Goal: Task Accomplishment & Management: Manage account settings

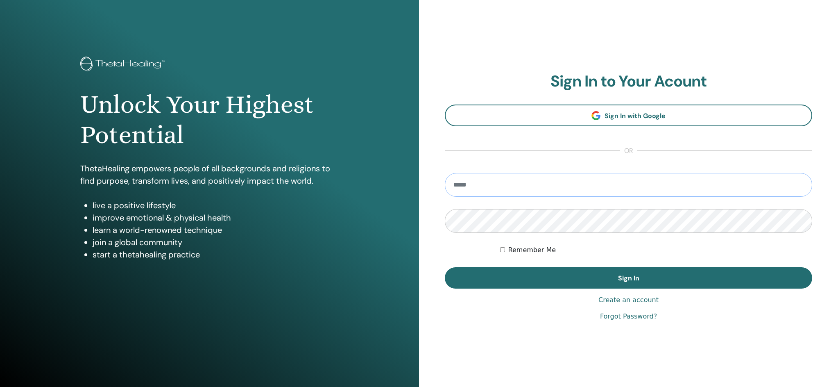
click at [471, 182] on input "email" at bounding box center [628, 185] width 367 height 24
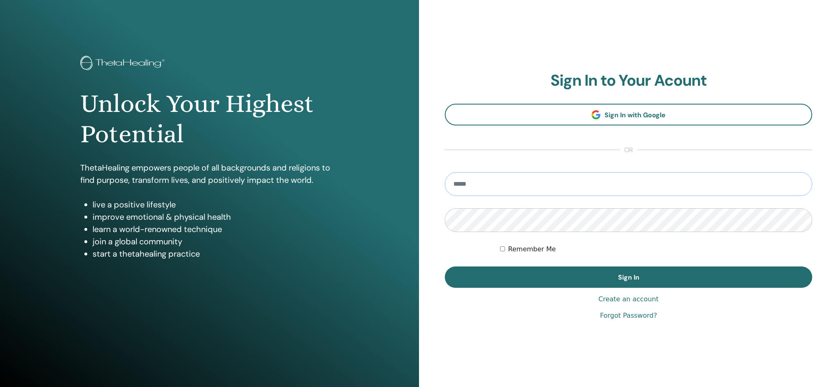
type input "**********"
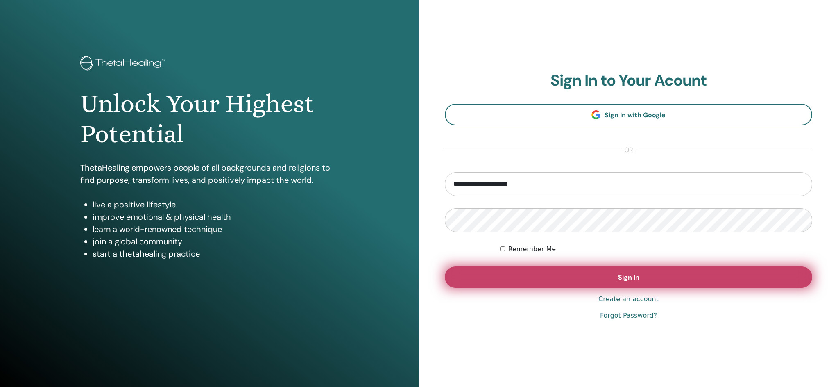
click at [607, 275] on button "Sign In" at bounding box center [628, 276] width 367 height 21
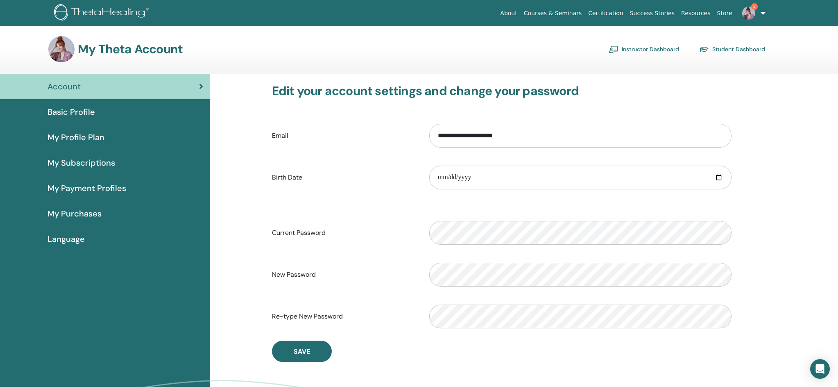
click at [663, 50] on link "Instructor Dashboard" at bounding box center [644, 49] width 70 height 13
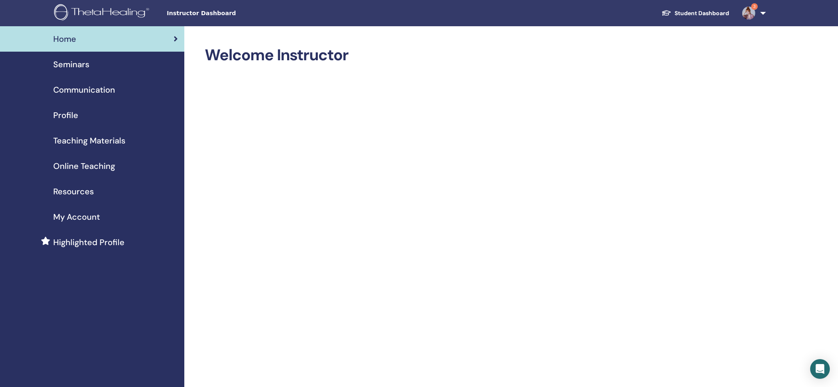
click at [73, 218] on span "My Account" at bounding box center [76, 217] width 47 height 12
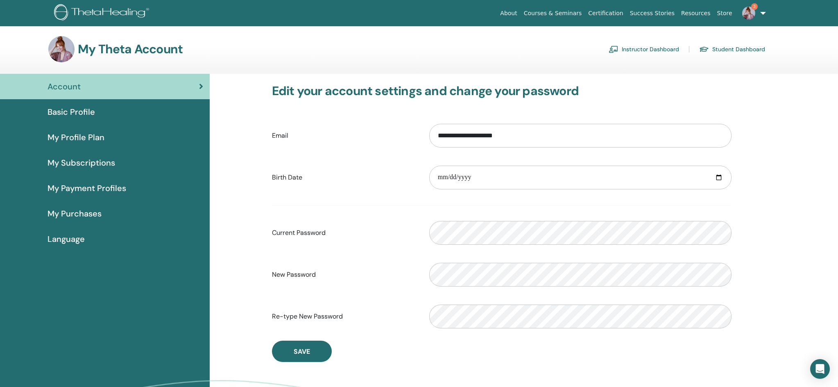
click at [644, 48] on link "Instructor Dashboard" at bounding box center [644, 49] width 70 height 13
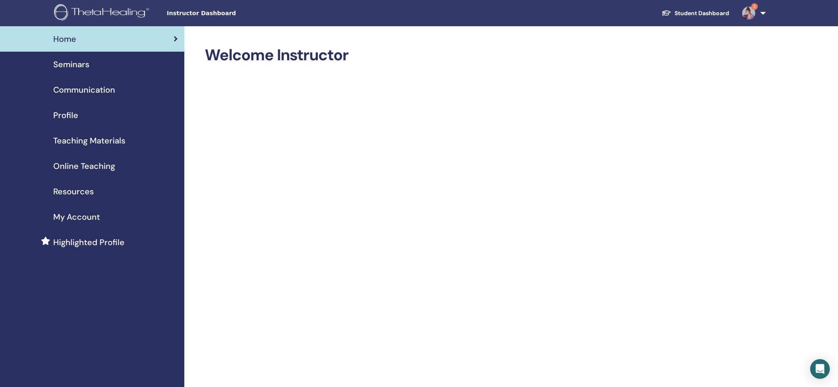
drag, startPoint x: 82, startPoint y: 139, endPoint x: 136, endPoint y: 130, distance: 54.8
click at [82, 139] on span "Teaching Materials" at bounding box center [89, 140] width 72 height 12
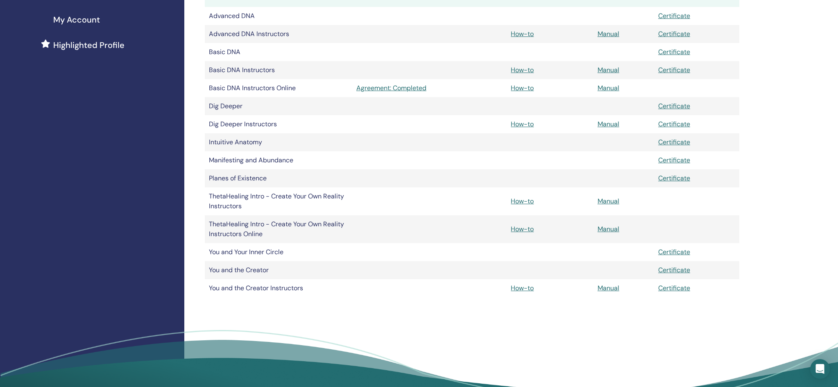
scroll to position [197, 0]
click at [675, 287] on link "Certificate" at bounding box center [674, 287] width 32 height 9
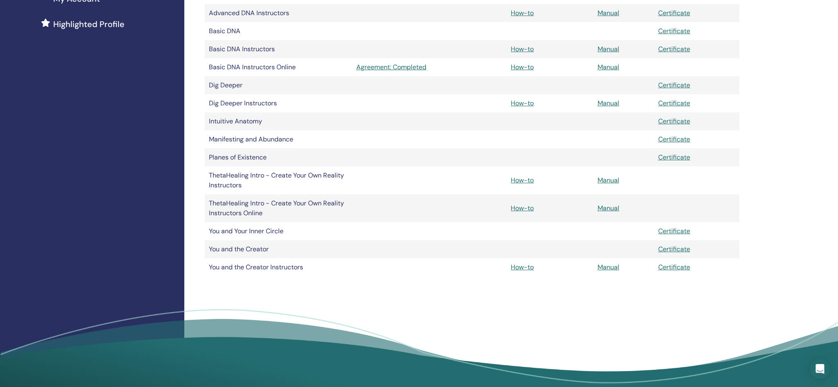
scroll to position [224, 0]
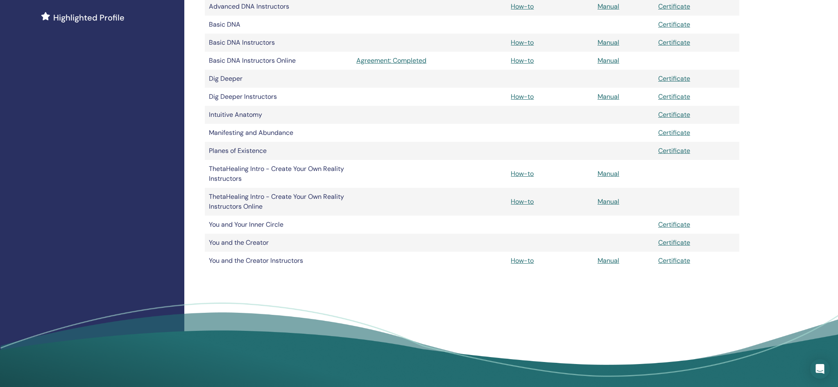
click at [675, 95] on link "Certificate" at bounding box center [674, 96] width 32 height 9
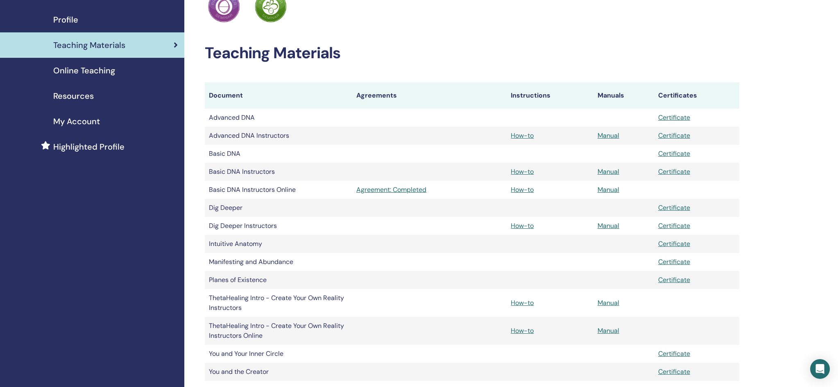
scroll to position [89, 0]
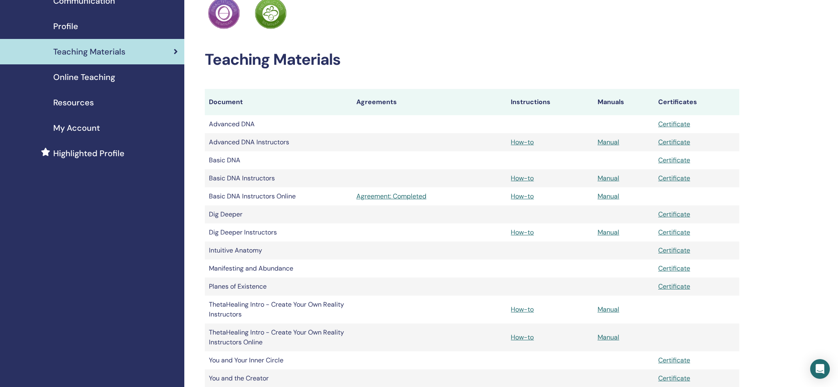
click at [677, 177] on link "Certificate" at bounding box center [674, 178] width 32 height 9
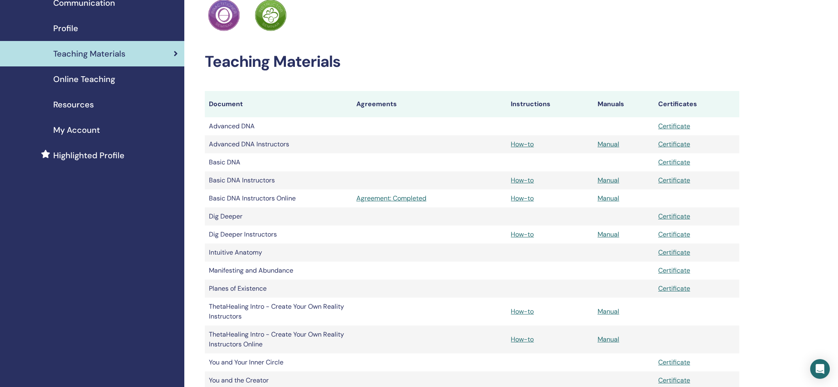
click at [675, 143] on link "Certificate" at bounding box center [674, 144] width 32 height 9
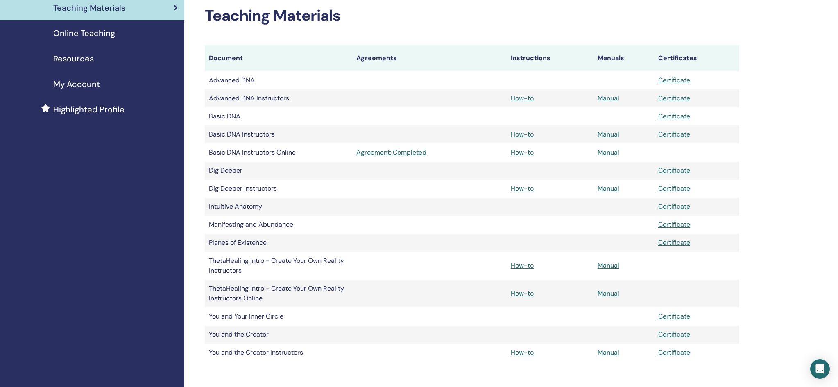
scroll to position [136, 0]
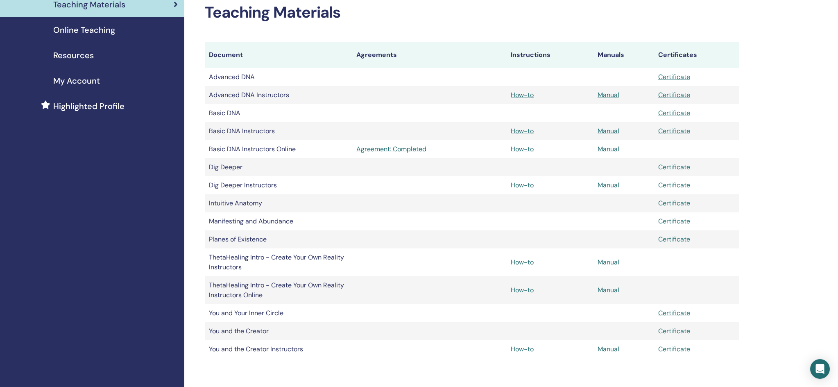
click at [678, 79] on link "Certificate" at bounding box center [674, 76] width 32 height 9
click at [670, 115] on link "Certificate" at bounding box center [674, 113] width 32 height 9
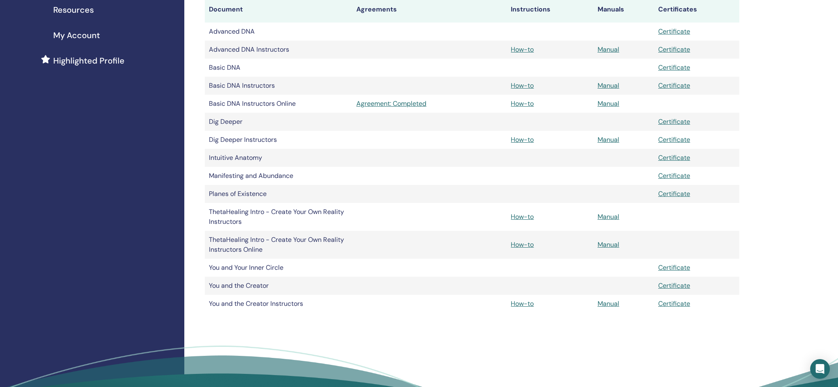
scroll to position [186, 0]
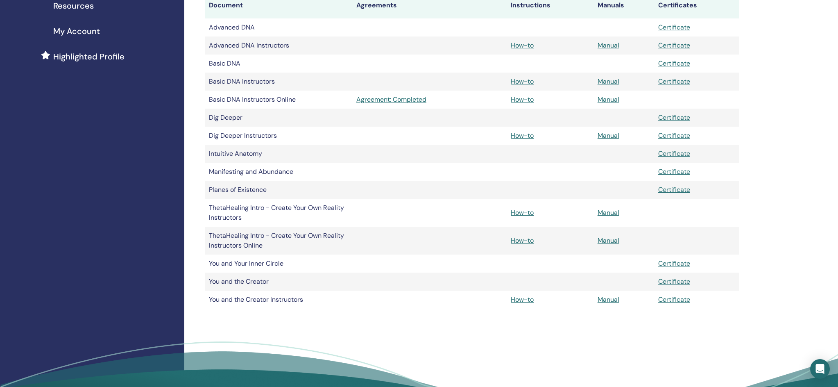
click at [675, 117] on link "Certificate" at bounding box center [674, 117] width 32 height 9
click at [672, 152] on link "Certificate" at bounding box center [674, 153] width 32 height 9
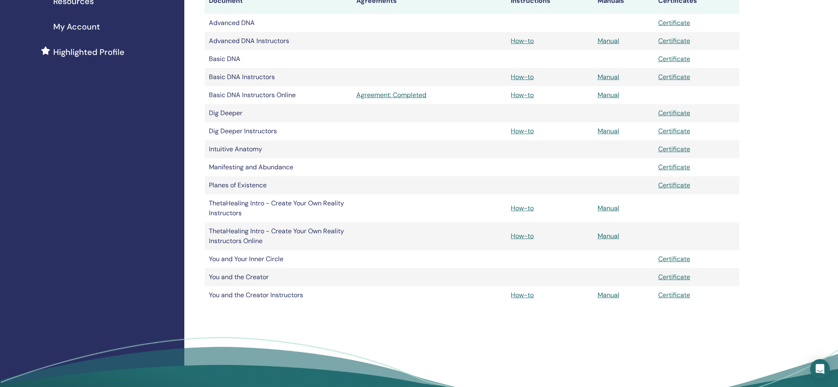
scroll to position [194, 0]
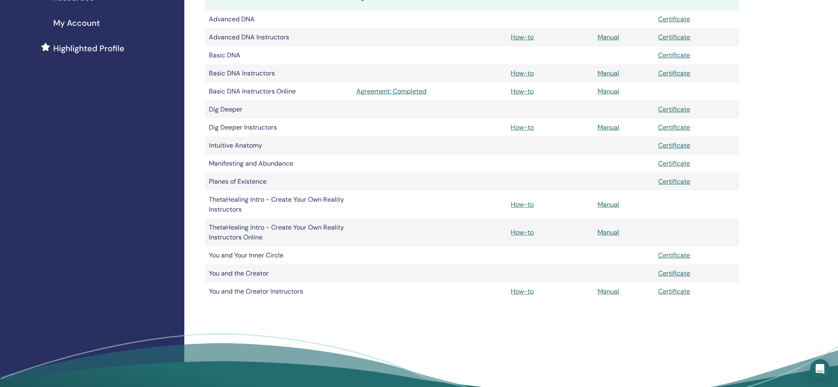
click at [679, 164] on link "Certificate" at bounding box center [674, 163] width 32 height 9
click at [676, 180] on link "Certificate" at bounding box center [674, 181] width 32 height 9
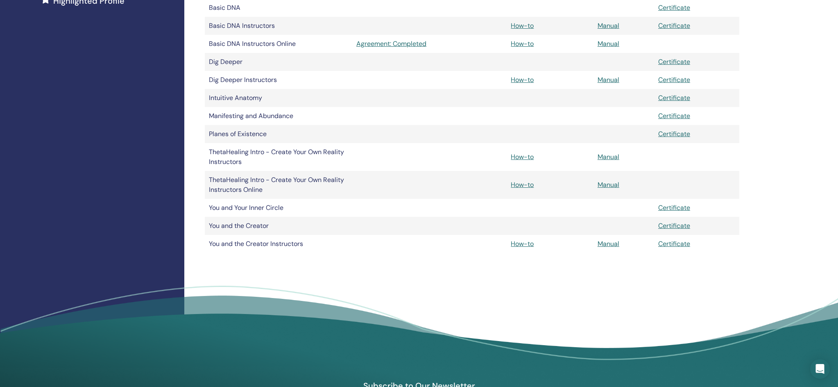
scroll to position [242, 0]
click at [672, 206] on link "Certificate" at bounding box center [674, 207] width 32 height 9
click at [675, 226] on link "Certificate" at bounding box center [674, 225] width 32 height 9
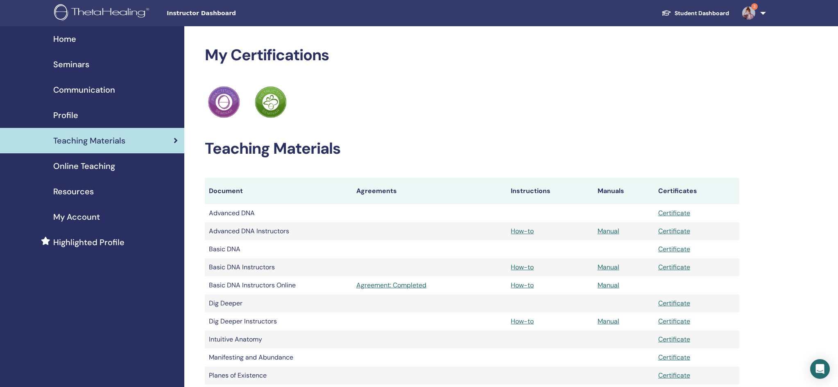
scroll to position [0, 0]
click at [73, 216] on span "My Account" at bounding box center [76, 217] width 47 height 12
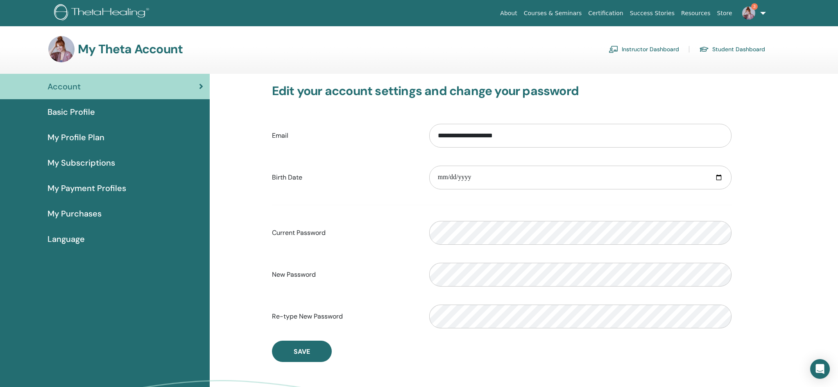
click at [70, 138] on span "My Profile Plan" at bounding box center [76, 137] width 57 height 12
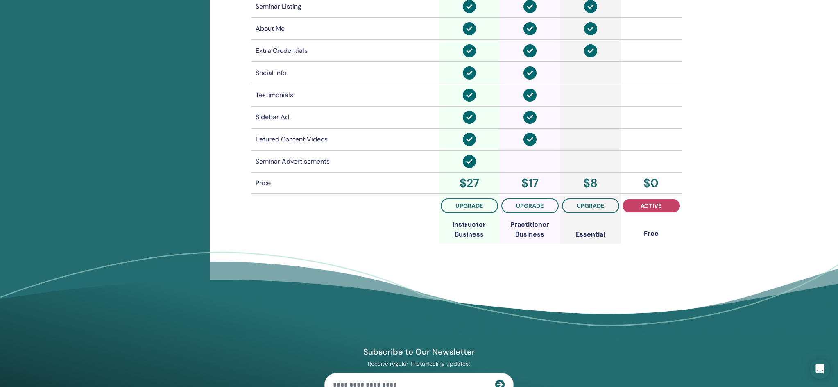
scroll to position [699, 0]
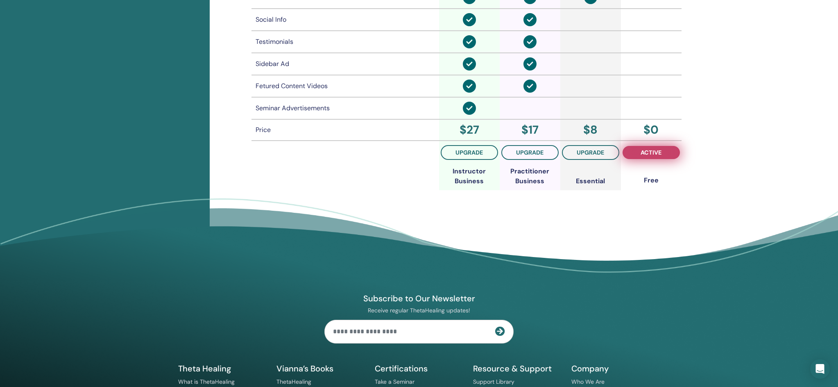
click at [650, 152] on span "active" at bounding box center [651, 152] width 21 height 7
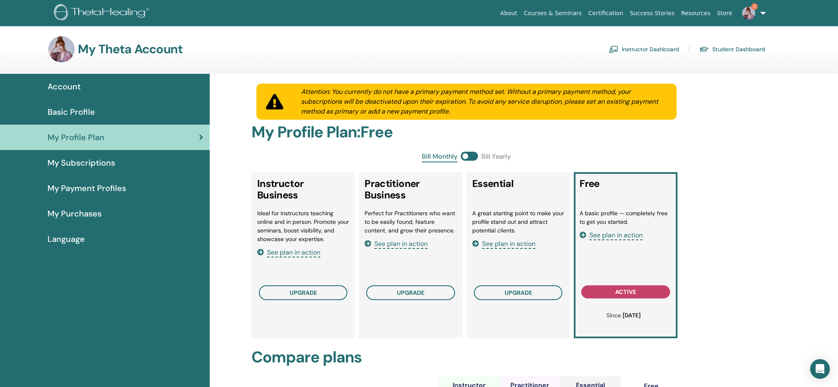
scroll to position [0, 0]
click at [75, 189] on span "My Payment Profiles" at bounding box center [87, 188] width 79 height 12
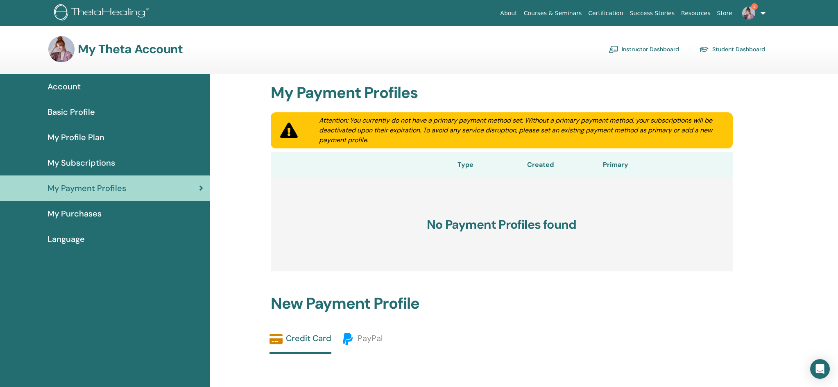
click at [64, 84] on span "Account" at bounding box center [64, 86] width 33 height 12
click at [64, 86] on span "Account" at bounding box center [64, 86] width 33 height 12
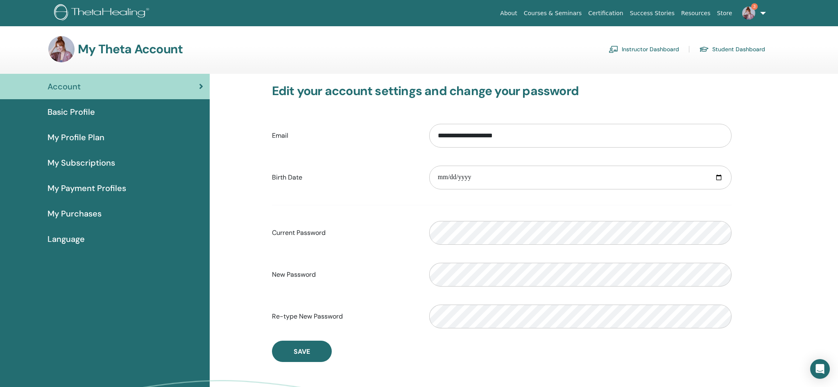
click at [766, 13] on link "3" at bounding box center [753, 13] width 34 height 26
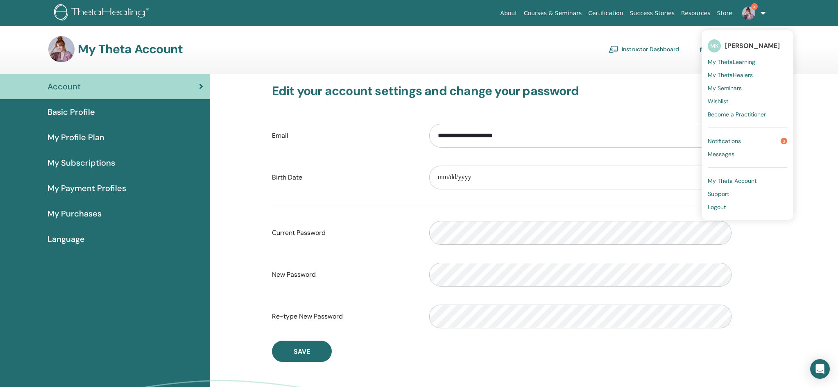
scroll to position [0, 0]
drag, startPoint x: 789, startPoint y: 238, endPoint x: 788, endPoint y: 234, distance: 4.2
click at [789, 238] on div "**********" at bounding box center [524, 268] width 629 height 388
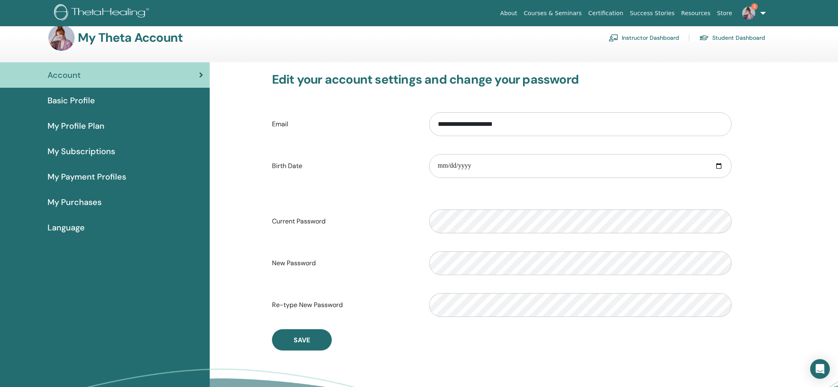
scroll to position [7, 0]
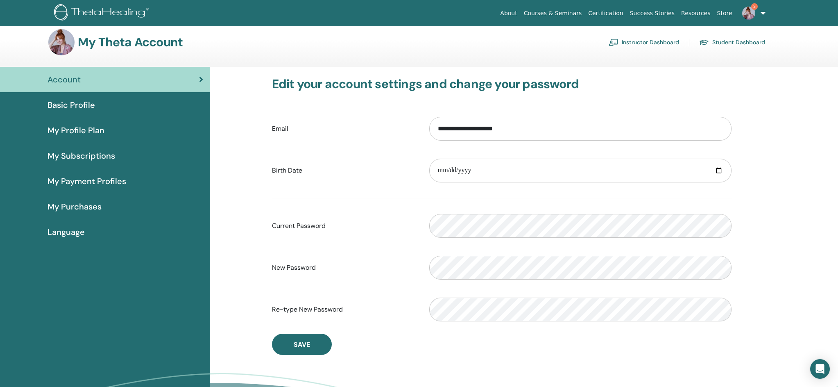
click at [748, 11] on img at bounding box center [748, 13] width 13 height 13
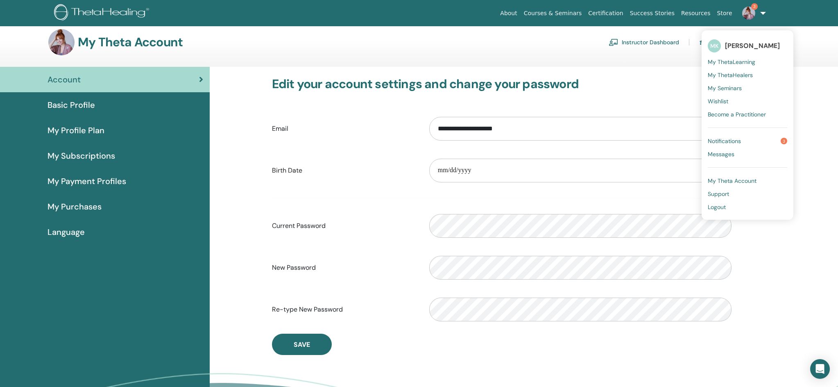
click at [739, 47] on span "[PERSON_NAME]" at bounding box center [752, 45] width 55 height 9
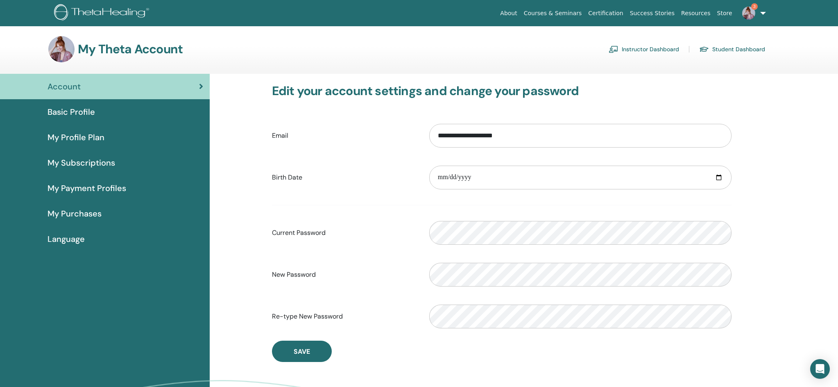
drag, startPoint x: 63, startPoint y: 50, endPoint x: 165, endPoint y: 32, distance: 103.9
click at [63, 50] on img at bounding box center [61, 49] width 26 height 26
click at [762, 11] on link "3" at bounding box center [753, 13] width 34 height 26
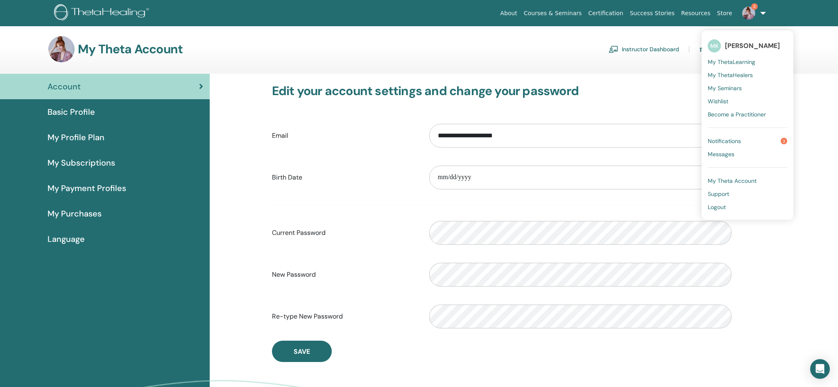
click at [645, 50] on link "Instructor Dashboard" at bounding box center [644, 49] width 70 height 13
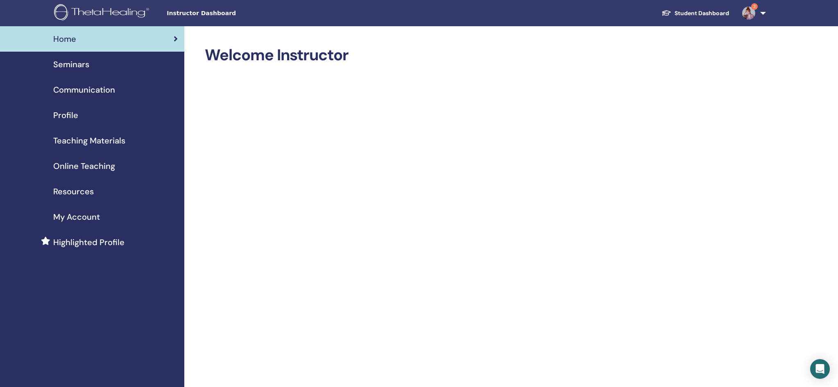
click at [748, 16] on img at bounding box center [748, 13] width 13 height 13
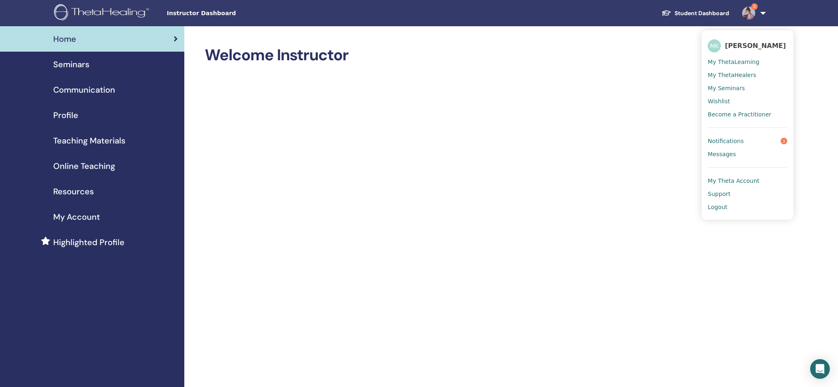
click at [694, 14] on link "Student Dashboard" at bounding box center [695, 13] width 81 height 15
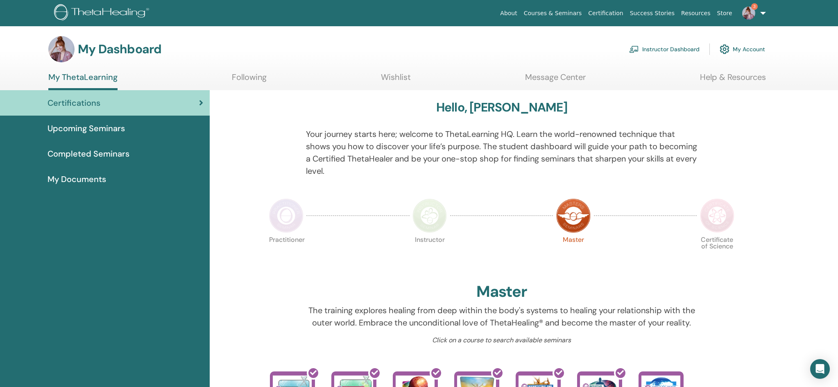
click at [747, 49] on link "My Account" at bounding box center [742, 49] width 45 height 18
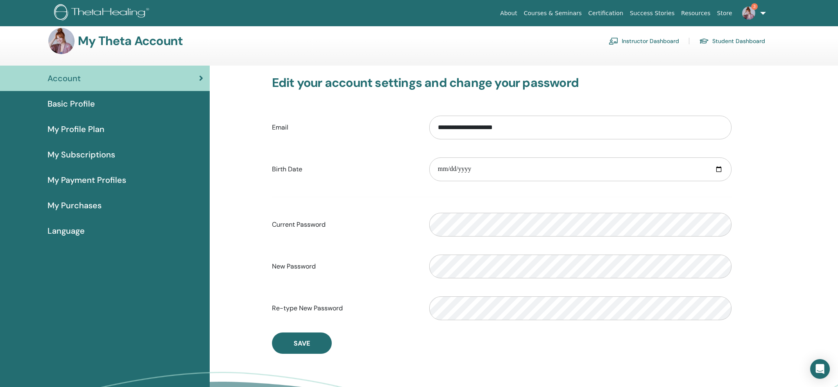
scroll to position [11, 0]
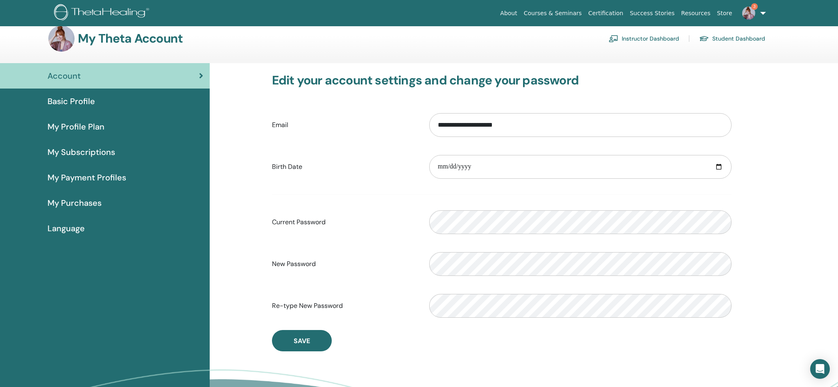
click at [636, 40] on link "Instructor Dashboard" at bounding box center [644, 38] width 70 height 13
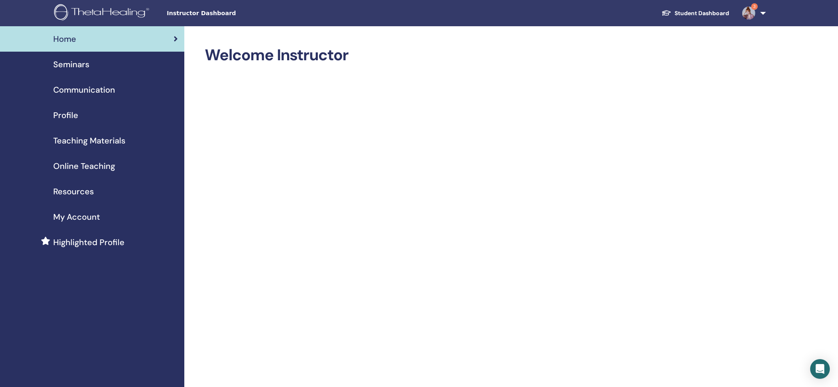
click at [72, 219] on span "My Account" at bounding box center [76, 217] width 47 height 12
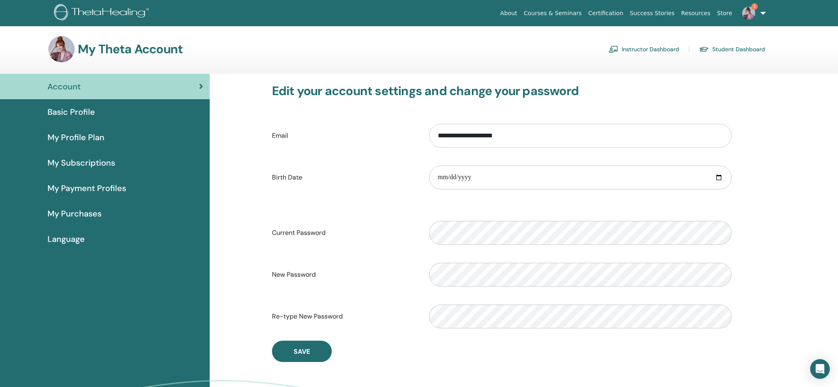
click at [750, 14] on img at bounding box center [748, 13] width 13 height 13
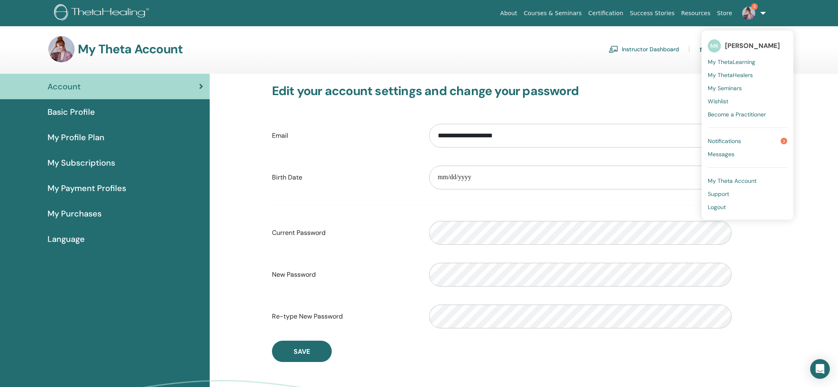
click at [734, 184] on span "My Theta Account" at bounding box center [732, 180] width 49 height 7
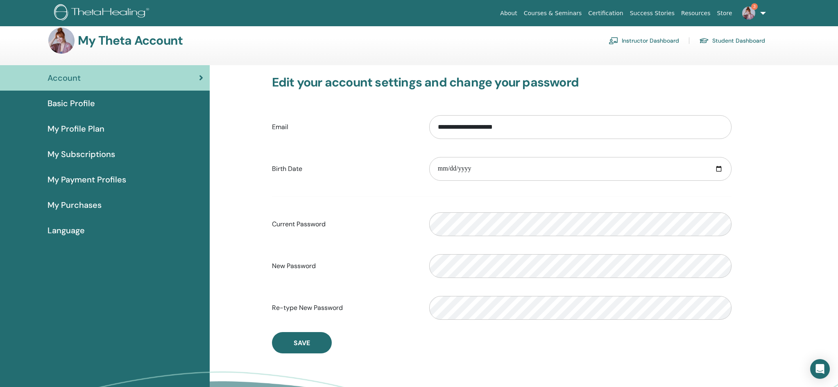
scroll to position [10, 0]
click at [762, 12] on link "3" at bounding box center [753, 13] width 34 height 26
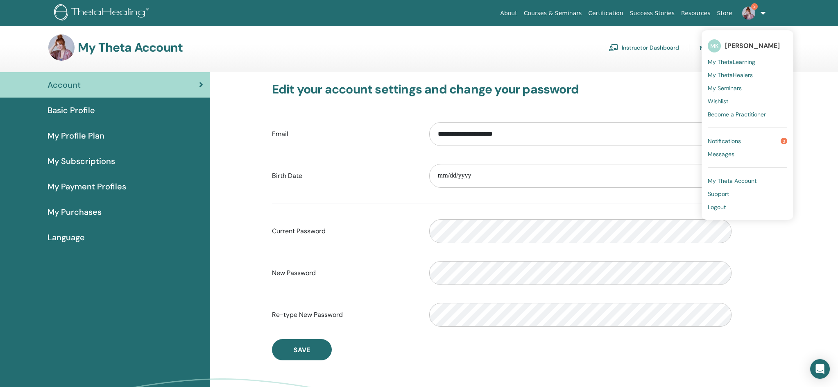
scroll to position [0, 0]
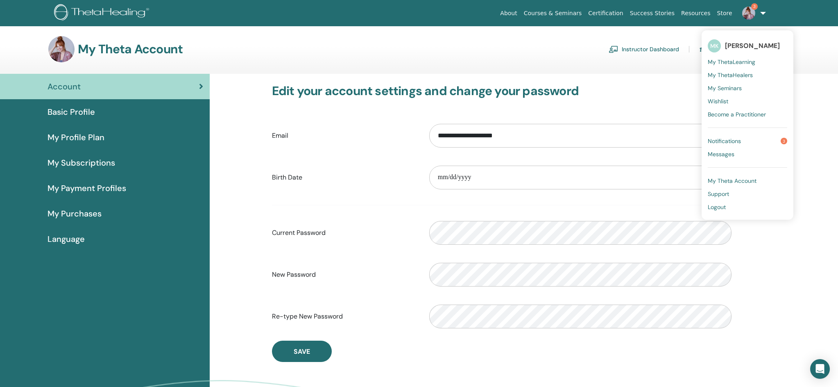
click at [754, 8] on span "3" at bounding box center [754, 6] width 7 height 7
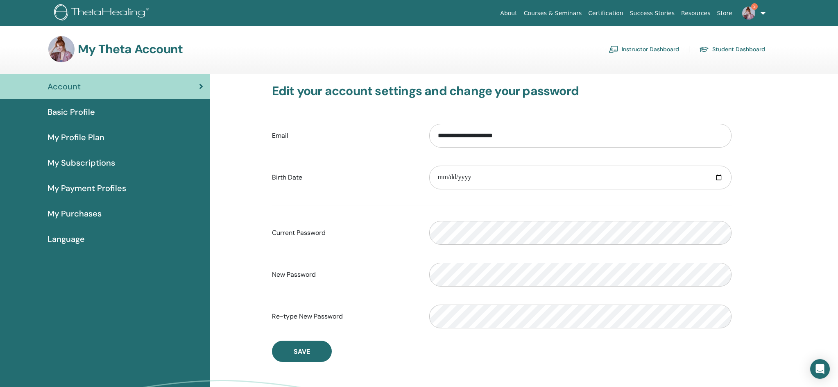
click at [754, 8] on span "3" at bounding box center [754, 6] width 7 height 7
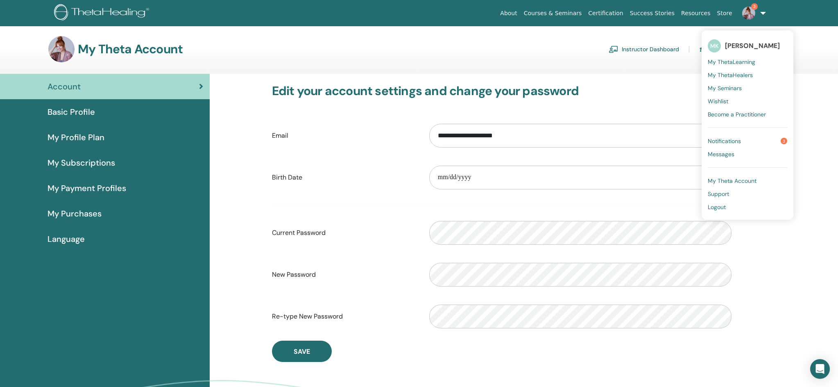
click at [743, 142] on link "Notifications 3" at bounding box center [747, 140] width 79 height 13
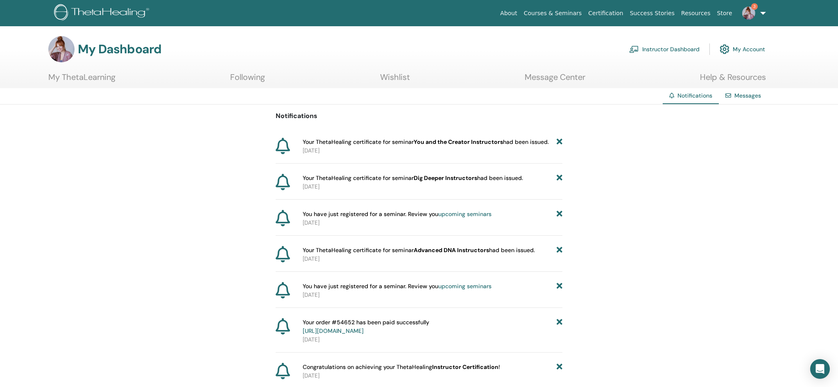
click at [387, 80] on link "Wishlist" at bounding box center [395, 80] width 30 height 16
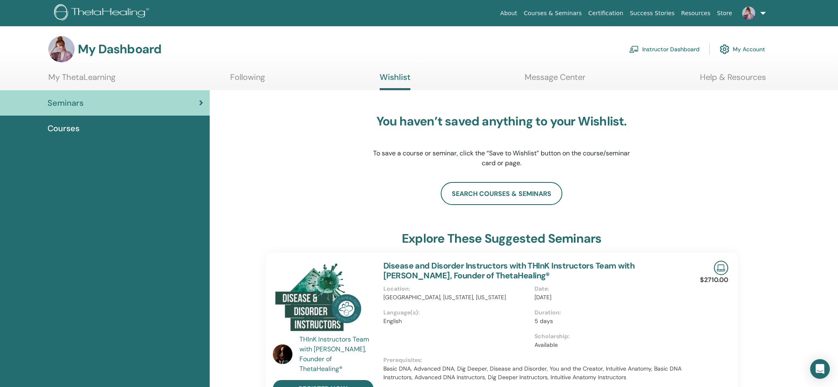
scroll to position [-1, 0]
click at [251, 77] on link "Following" at bounding box center [247, 80] width 35 height 16
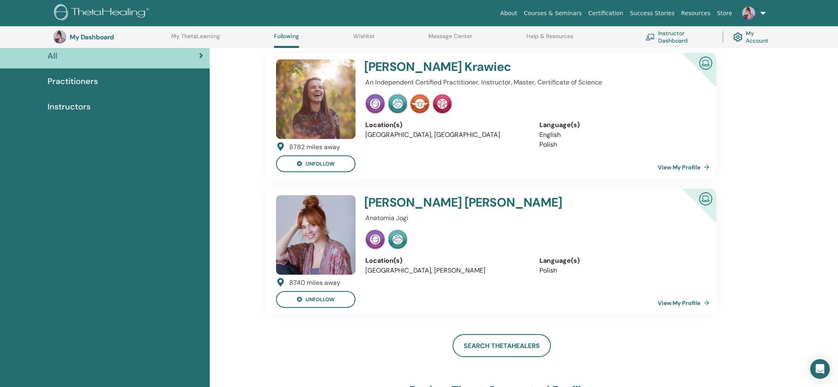
scroll to position [75, 0]
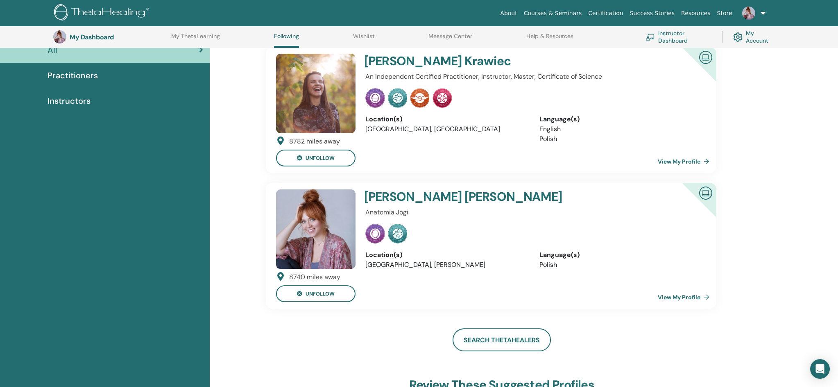
click at [667, 295] on link "View My Profile" at bounding box center [685, 297] width 55 height 16
click at [340, 86] on img at bounding box center [315, 93] width 79 height 79
click at [418, 62] on h4 "Magdalena Krawiec" at bounding box center [504, 61] width 280 height 15
click at [708, 57] on img at bounding box center [706, 57] width 20 height 18
click at [693, 161] on link "View My Profile" at bounding box center [685, 161] width 55 height 16
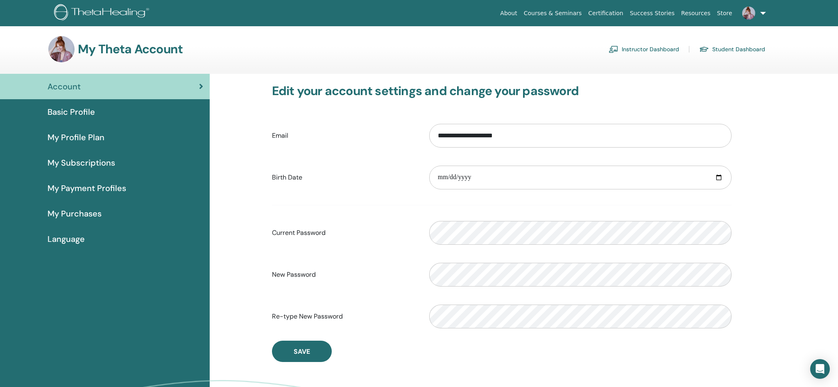
click at [68, 55] on img at bounding box center [61, 49] width 26 height 26
click at [79, 117] on span "Basic Profile" at bounding box center [72, 112] width 48 height 12
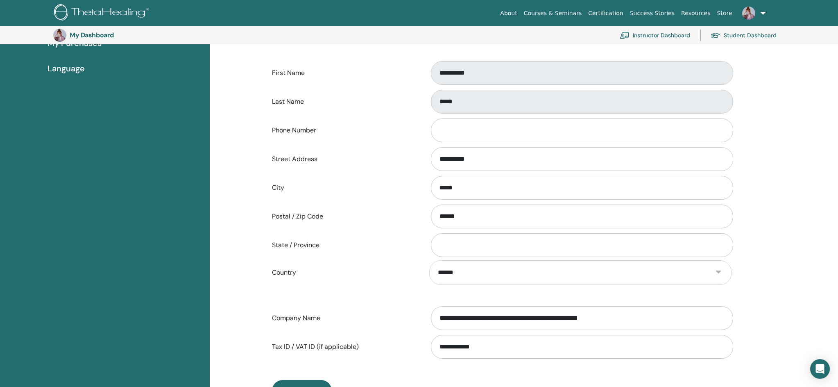
scroll to position [199, 0]
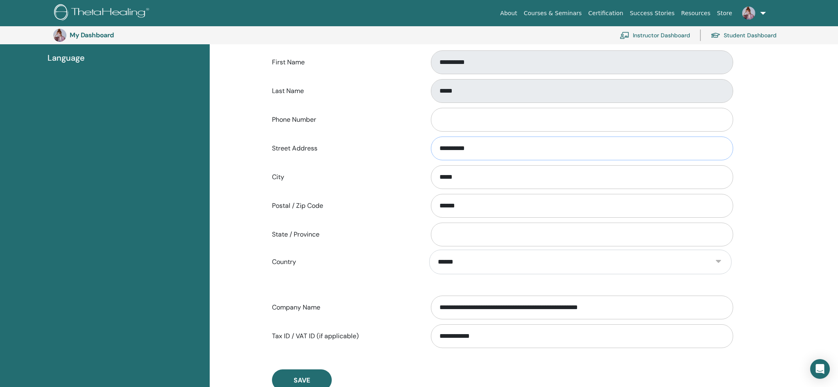
drag, startPoint x: 447, startPoint y: 146, endPoint x: 410, endPoint y: 146, distance: 36.5
type input "*"
type input "*********"
drag, startPoint x: 473, startPoint y: 179, endPoint x: 392, endPoint y: 179, distance: 80.7
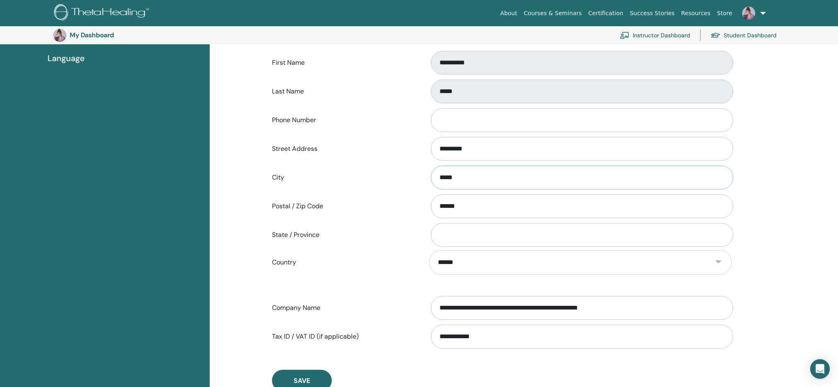
type input "*****"
drag, startPoint x: 489, startPoint y: 208, endPoint x: 377, endPoint y: 202, distance: 112.0
click at [469, 204] on input "******" at bounding box center [582, 206] width 302 height 24
type input "******"
type input "**********"
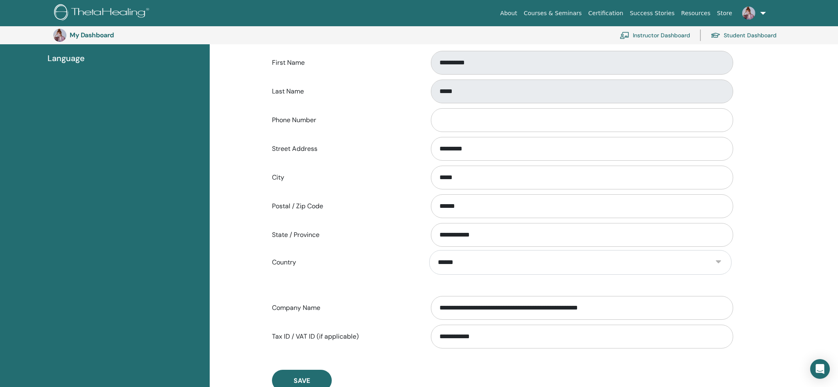
click at [504, 279] on form "**********" at bounding box center [502, 126] width 460 height 447
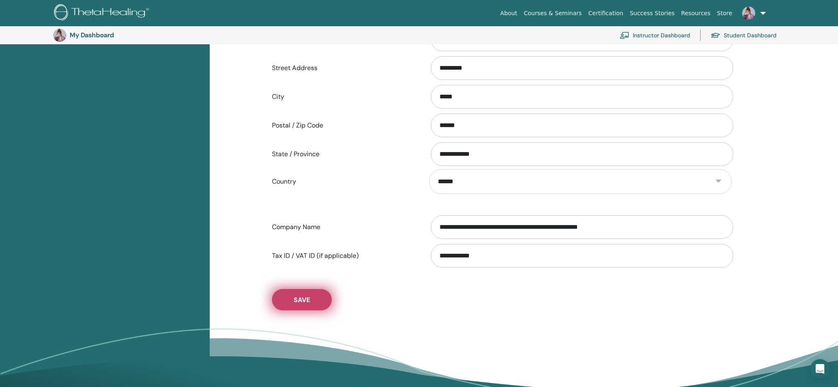
scroll to position [279, 0]
click at [307, 300] on span "Save" at bounding box center [302, 299] width 16 height 9
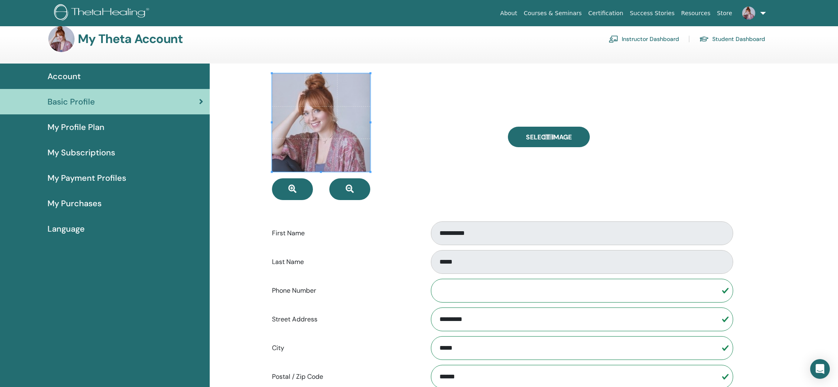
scroll to position [11, 0]
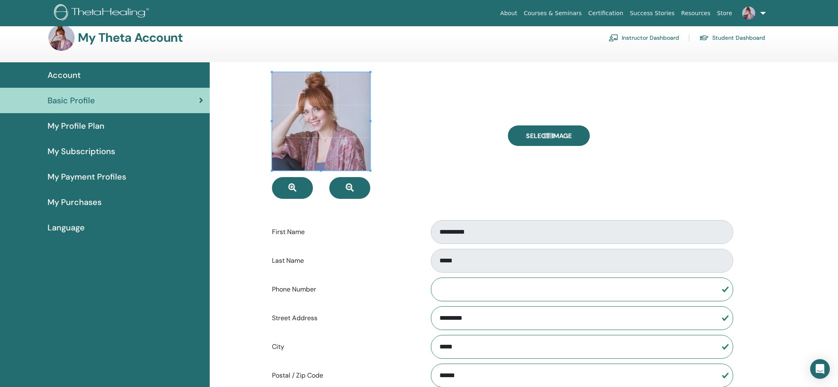
click at [306, 130] on span at bounding box center [321, 121] width 98 height 98
click at [549, 138] on span "Select Image" at bounding box center [549, 135] width 46 height 9
click at [549, 138] on input "Select Image" at bounding box center [548, 136] width 11 height 6
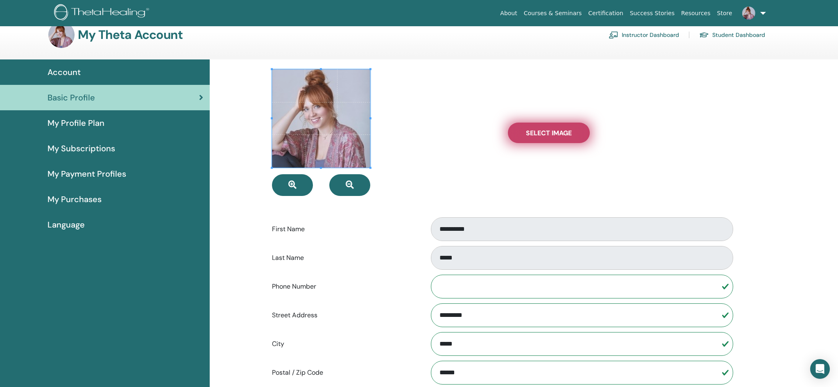
click at [530, 136] on span "Select Image" at bounding box center [549, 133] width 46 height 9
click at [543, 136] on input "Select Image" at bounding box center [548, 133] width 11 height 6
type input "**********"
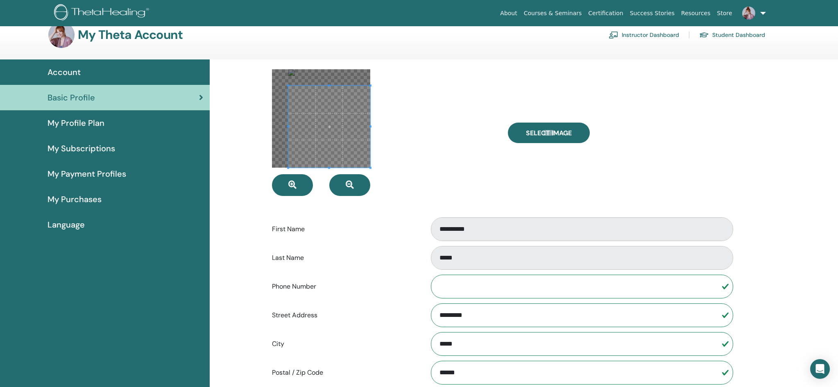
click at [395, 180] on div at bounding box center [384, 132] width 236 height 127
click at [260, 66] on div "**********" at bounding box center [501, 312] width 491 height 507
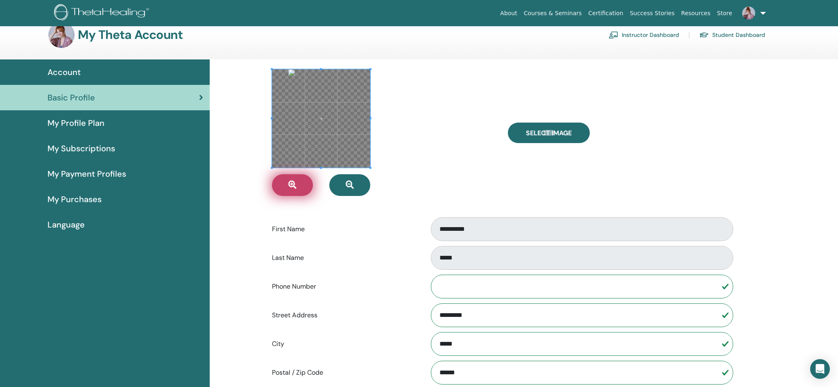
click at [304, 185] on button "button" at bounding box center [292, 185] width 41 height 22
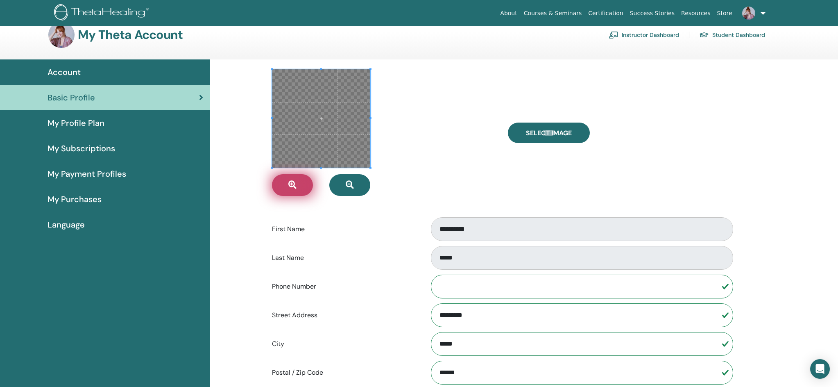
click at [304, 186] on button "button" at bounding box center [292, 185] width 41 height 22
click at [349, 138] on span at bounding box center [321, 118] width 98 height 98
click at [342, 187] on button "button" at bounding box center [349, 185] width 41 height 22
click at [292, 187] on icon "button" at bounding box center [292, 185] width 8 height 8
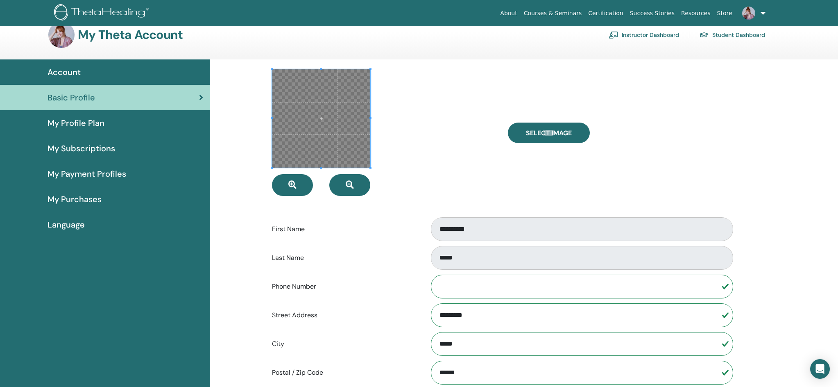
click at [359, 155] on span at bounding box center [321, 118] width 98 height 98
click at [355, 120] on span at bounding box center [321, 118] width 98 height 98
click at [536, 133] on span "Select Image" at bounding box center [549, 133] width 46 height 9
click at [543, 133] on input "Select Image" at bounding box center [548, 133] width 11 height 6
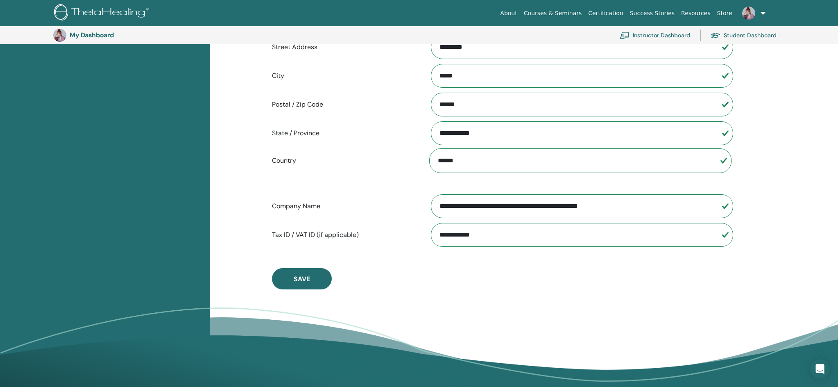
scroll to position [303, 0]
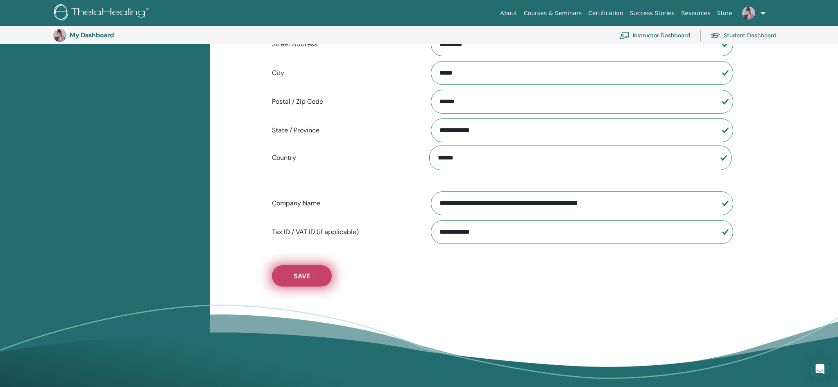
click at [310, 277] on span "Save" at bounding box center [302, 276] width 16 height 9
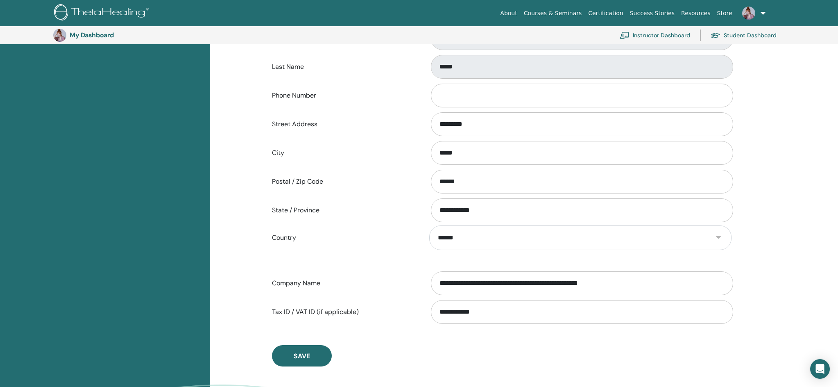
scroll to position [238, 0]
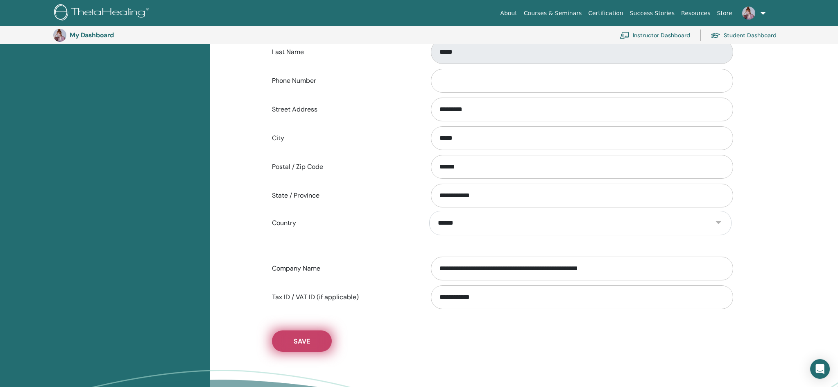
click at [303, 346] on button "Save" at bounding box center [302, 340] width 60 height 21
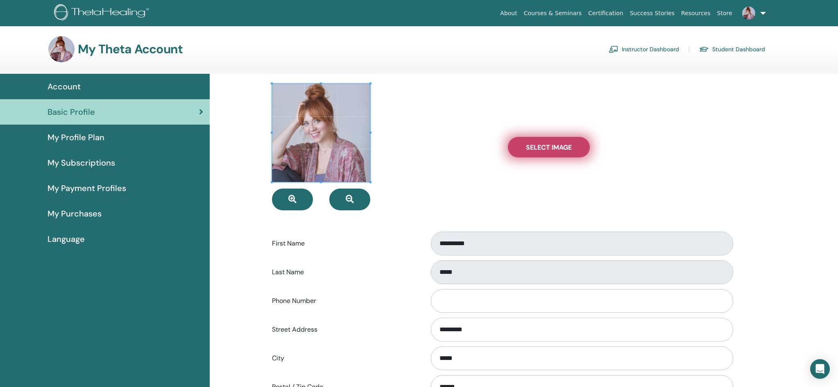
click at [551, 151] on span "Select Image" at bounding box center [549, 147] width 46 height 9
click at [551, 150] on input "Select Image" at bounding box center [548, 147] width 11 height 6
type input "**********"
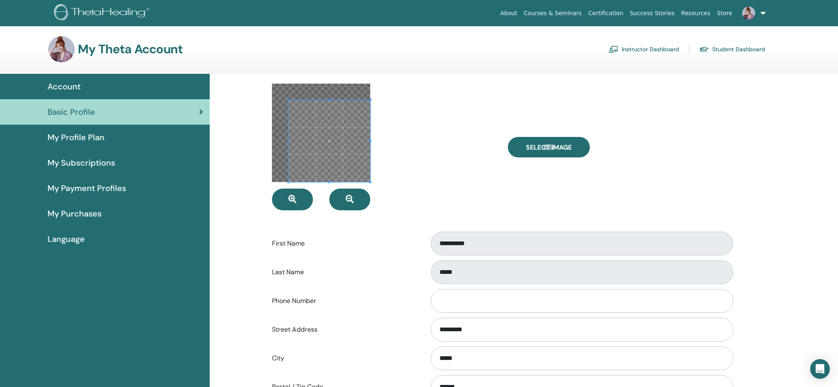
click at [379, 181] on div at bounding box center [384, 147] width 236 height 127
click at [257, 78] on div "**********" at bounding box center [501, 327] width 491 height 507
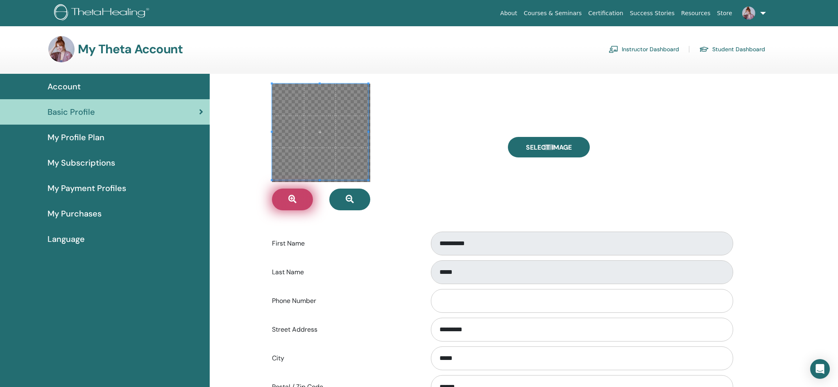
click at [291, 197] on icon "button" at bounding box center [292, 199] width 8 height 8
click at [291, 198] on icon "button" at bounding box center [292, 199] width 8 height 8
click at [342, 145] on span at bounding box center [322, 134] width 96 height 96
click at [316, 158] on span at bounding box center [320, 132] width 96 height 96
click at [380, 190] on div at bounding box center [384, 147] width 236 height 127
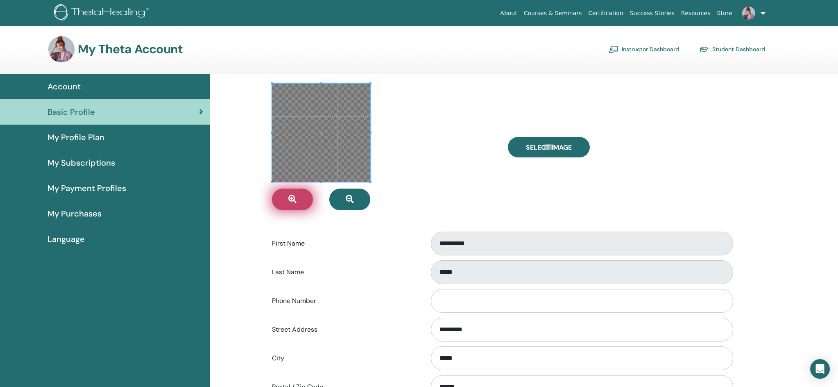
click at [292, 202] on icon "button" at bounding box center [292, 199] width 8 height 8
click at [328, 153] on span at bounding box center [321, 133] width 98 height 98
click at [342, 160] on span at bounding box center [321, 133] width 98 height 98
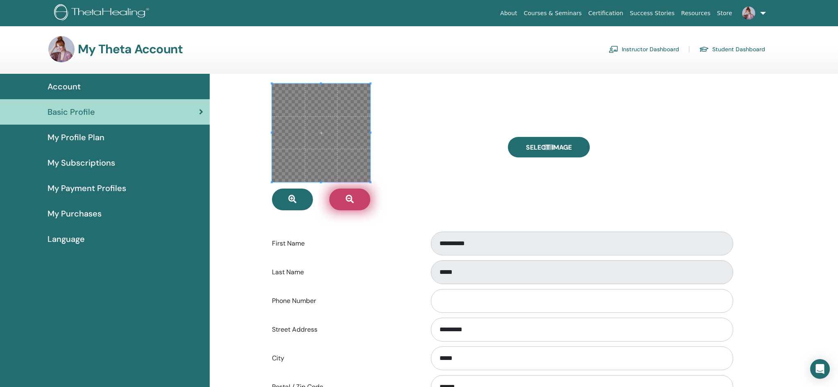
click at [351, 195] on icon "button" at bounding box center [350, 199] width 8 height 8
click at [325, 149] on span at bounding box center [321, 133] width 98 height 98
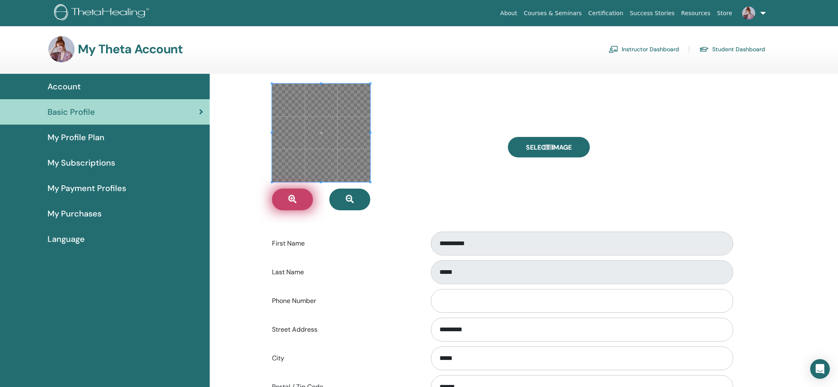
click at [296, 194] on button "button" at bounding box center [292, 199] width 41 height 22
click at [353, 168] on span at bounding box center [321, 133] width 98 height 98
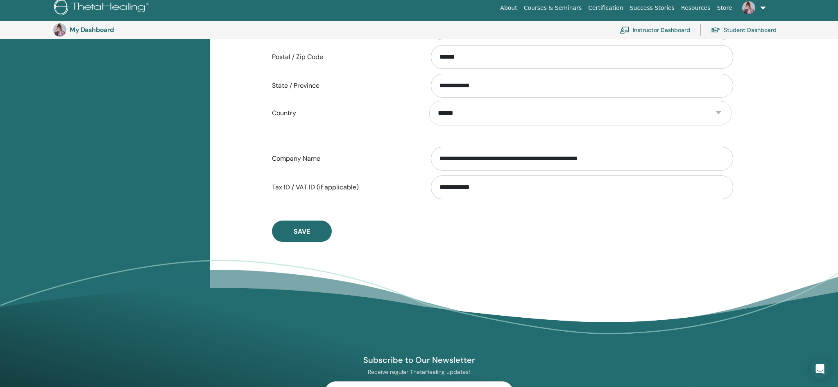
scroll to position [367, 0]
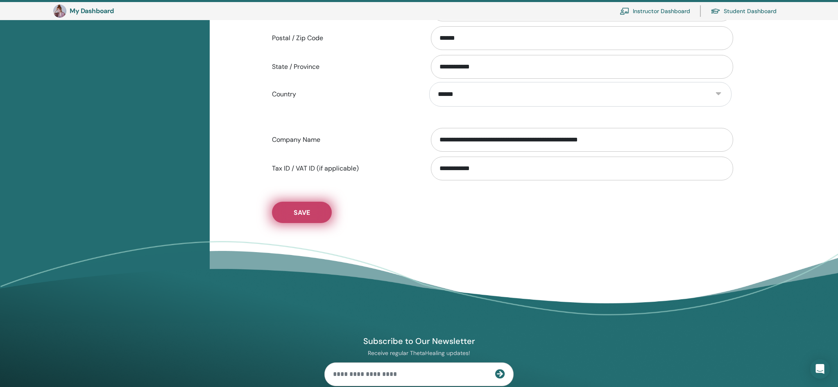
click at [299, 213] on span "Save" at bounding box center [302, 212] width 16 height 9
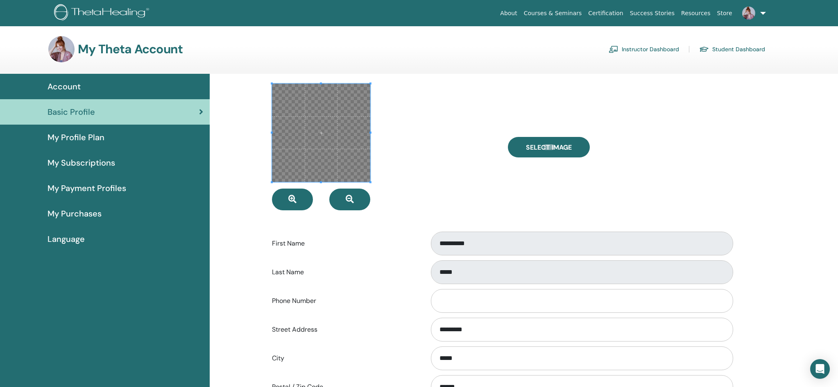
scroll to position [0, 0]
click at [72, 136] on span "My Profile Plan" at bounding box center [76, 137] width 57 height 12
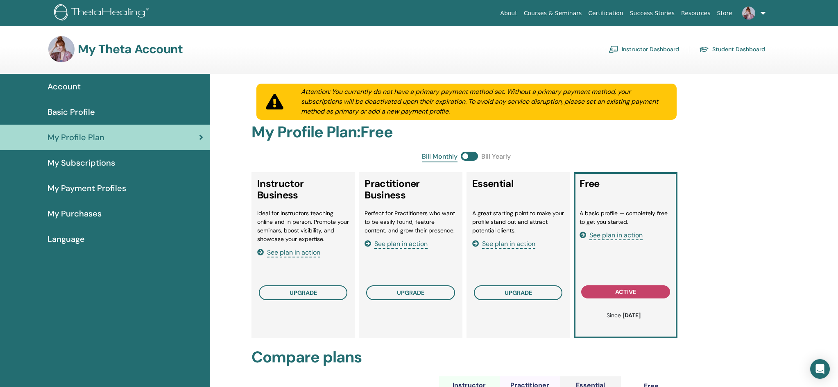
click at [73, 111] on span "Basic Profile" at bounding box center [72, 112] width 48 height 12
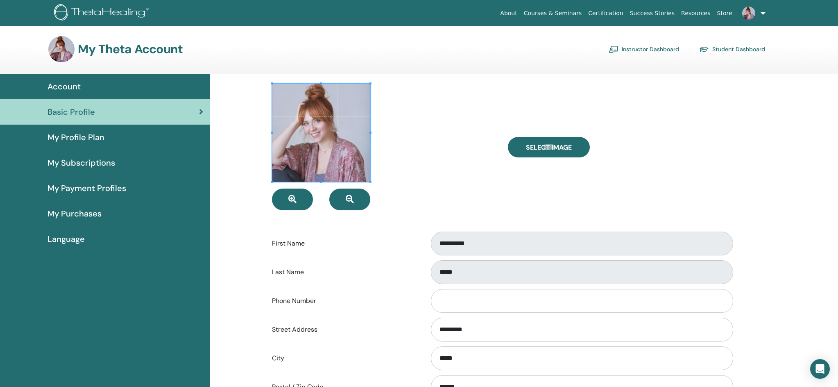
click at [78, 136] on span "My Profile Plan" at bounding box center [76, 137] width 57 height 12
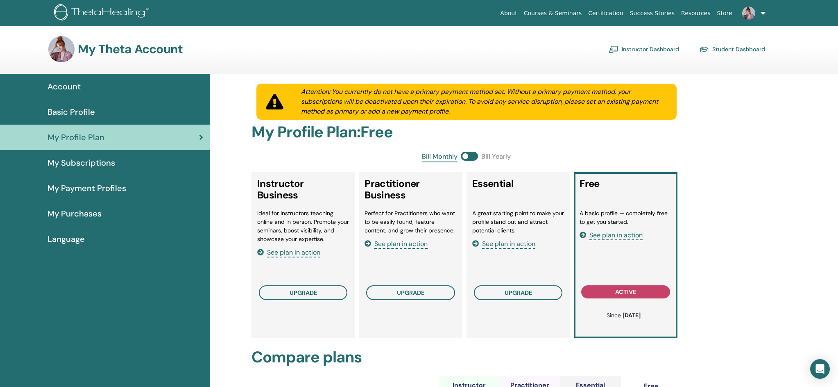
drag, startPoint x: 512, startPoint y: 242, endPoint x: 542, endPoint y: 244, distance: 29.6
click at [513, 242] on span "See plan in action" at bounding box center [508, 243] width 53 height 9
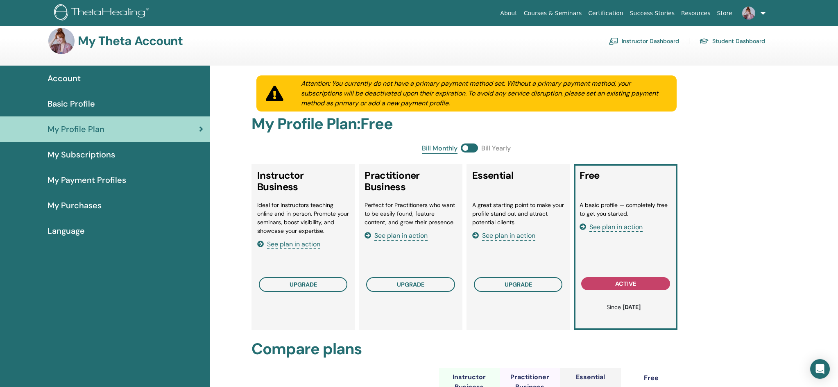
scroll to position [10, 0]
